Goal: Submit feedback/report problem

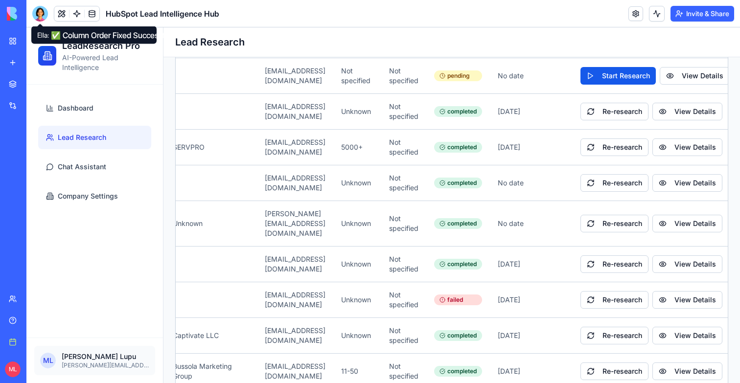
scroll to position [1615, 0]
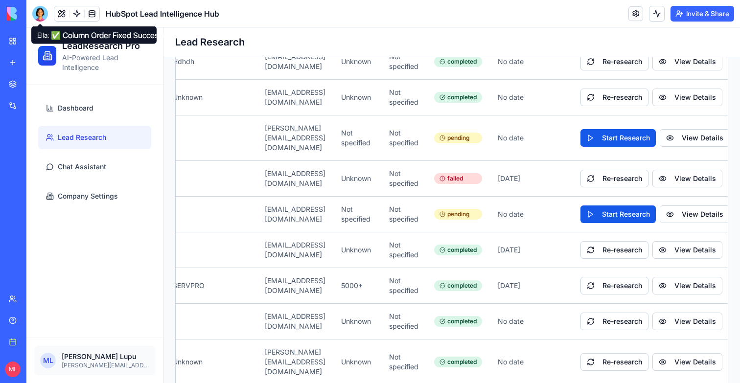
scroll to position [1322, 0]
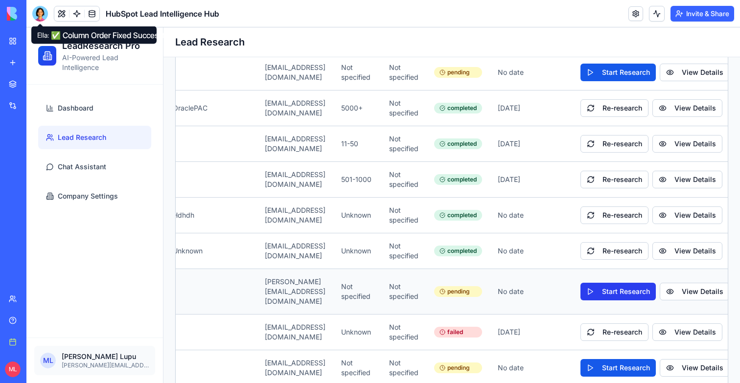
click at [588, 283] on button "Start Research" at bounding box center [617, 292] width 75 height 18
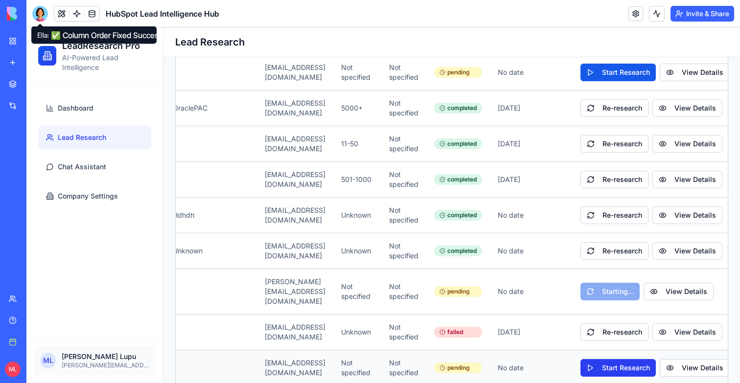
click at [601, 359] on button "Start Research" at bounding box center [617, 368] width 75 height 18
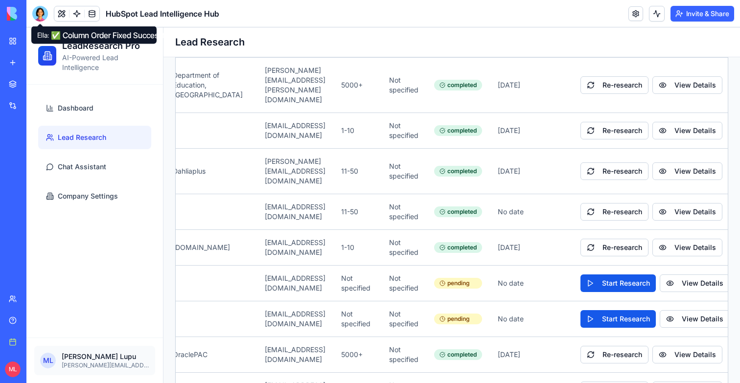
scroll to position [1040, 0]
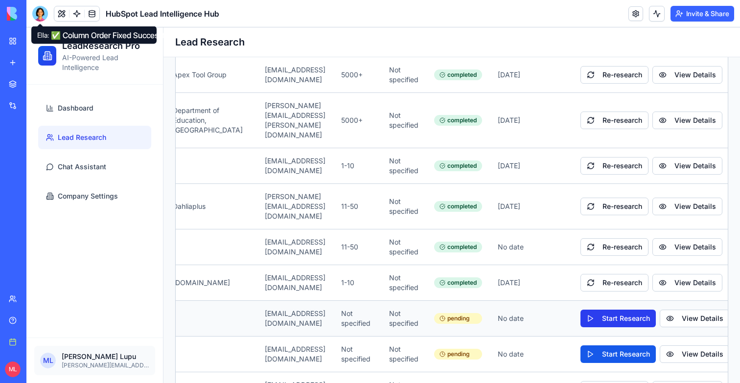
click at [591, 310] on button "Start Research" at bounding box center [617, 319] width 75 height 18
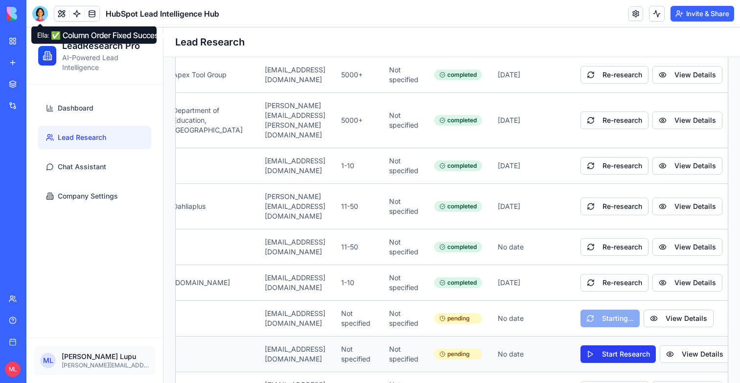
click at [591, 346] on button "Start Research" at bounding box center [617, 355] width 75 height 18
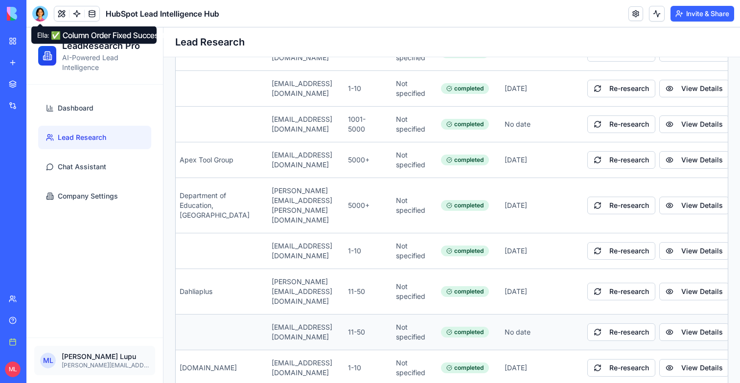
scroll to position [989, 0]
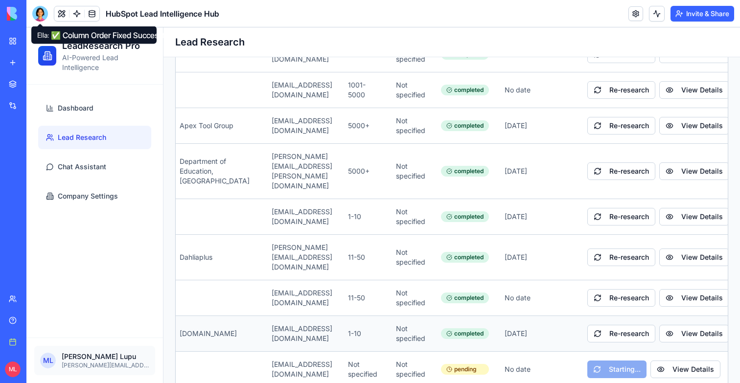
click at [340, 316] on td "1-10" at bounding box center [364, 334] width 48 height 36
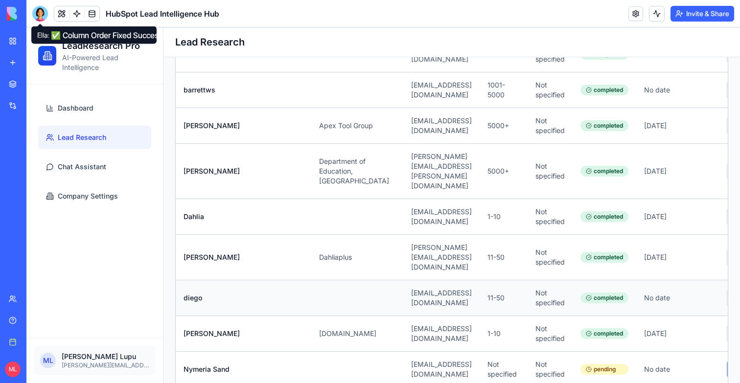
click at [403, 280] on td "[EMAIL_ADDRESS][DOMAIN_NAME]" at bounding box center [441, 298] width 76 height 36
click at [40, 14] on div at bounding box center [40, 14] width 16 height 16
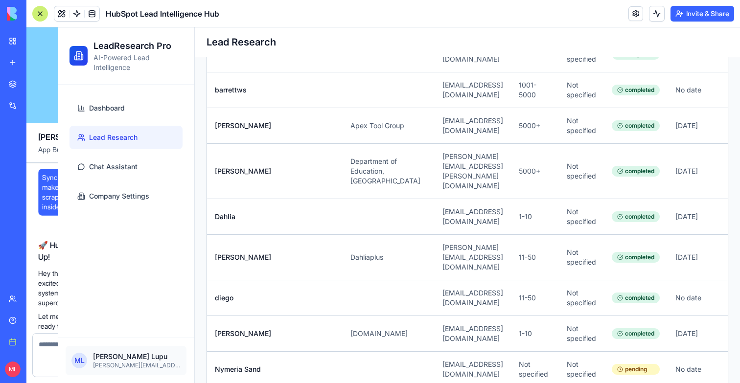
scroll to position [26539, 0]
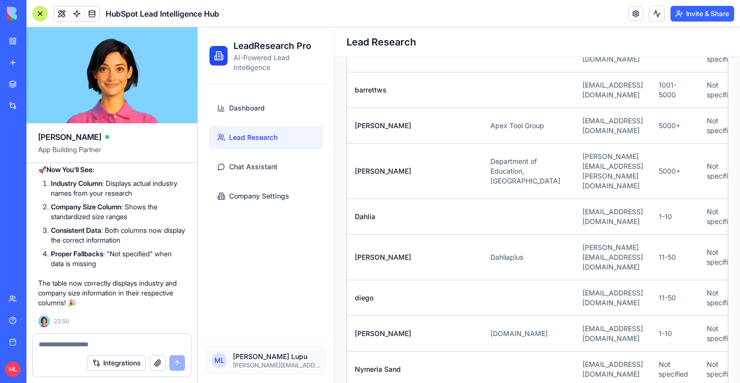
click at [57, 349] on div "Integrations" at bounding box center [112, 362] width 158 height 27
click at [60, 347] on textarea at bounding box center [112, 345] width 146 height 10
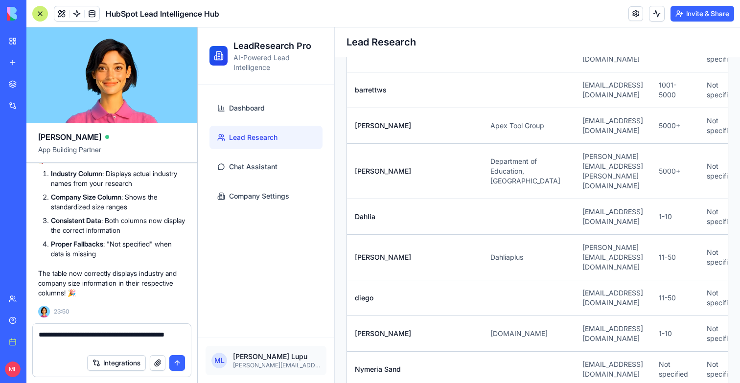
drag, startPoint x: 111, startPoint y: 334, endPoint x: 120, endPoint y: 344, distance: 13.2
click at [120, 344] on textarea "**********" at bounding box center [112, 340] width 146 height 20
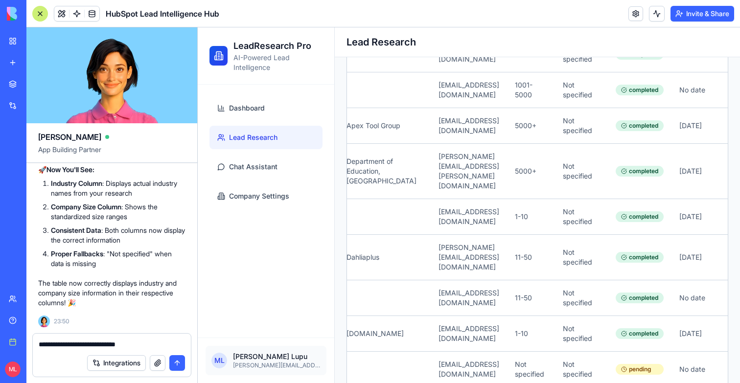
scroll to position [0, 325]
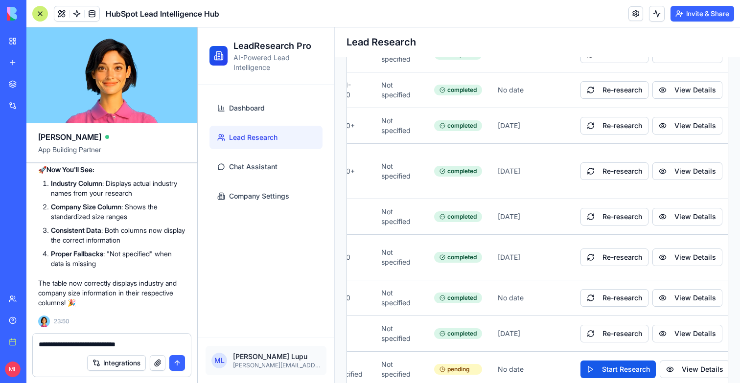
click at [122, 345] on textarea "**********" at bounding box center [112, 345] width 146 height 10
click at [162, 346] on textarea "**********" at bounding box center [112, 345] width 146 height 10
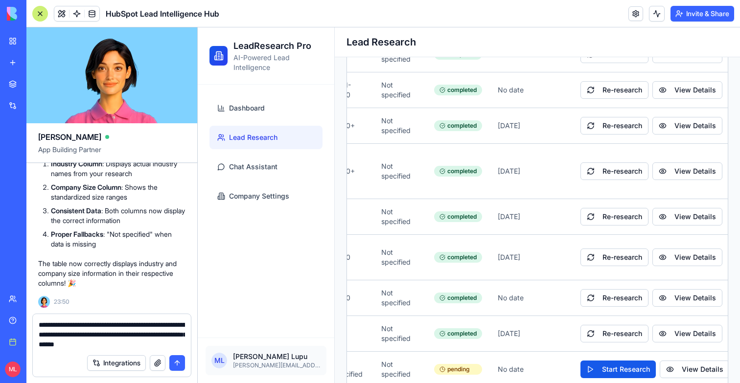
type textarea "**********"
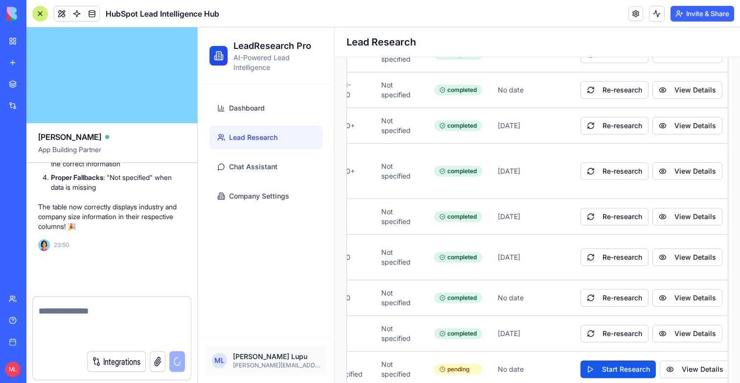
scroll to position [26606, 0]
